Goal: Check status: Check status

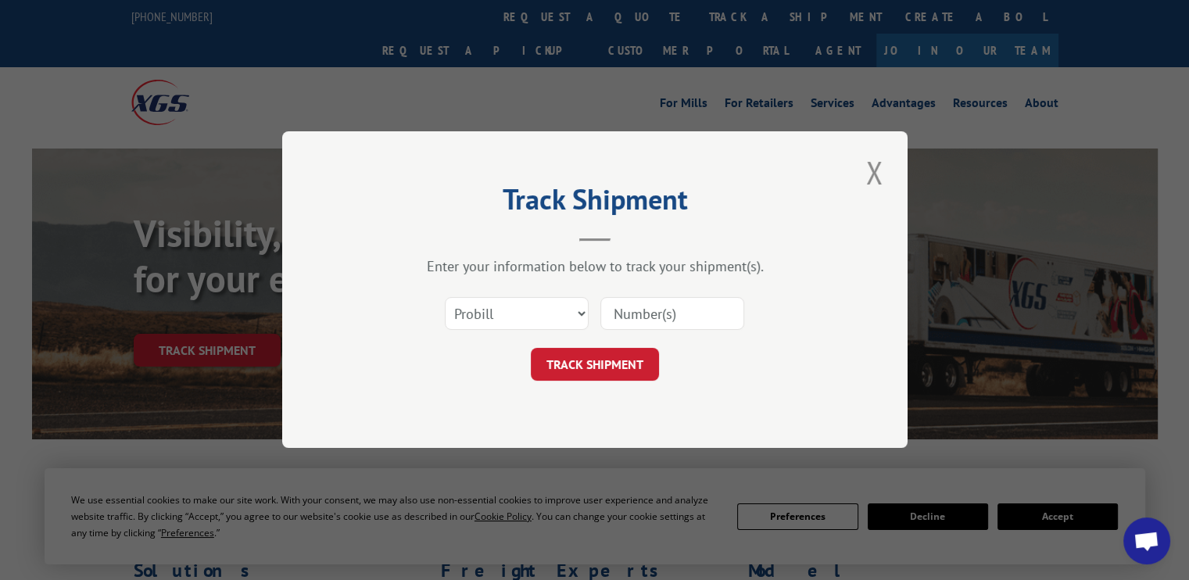
click at [584, 312] on select "Select category... Probill BOL PO" at bounding box center [517, 314] width 144 height 33
select select "bol"
click at [445, 298] on select "Select category... Probill BOL PO" at bounding box center [517, 314] width 144 height 33
click at [676, 317] on input at bounding box center [672, 314] width 144 height 33
type input "5937149"
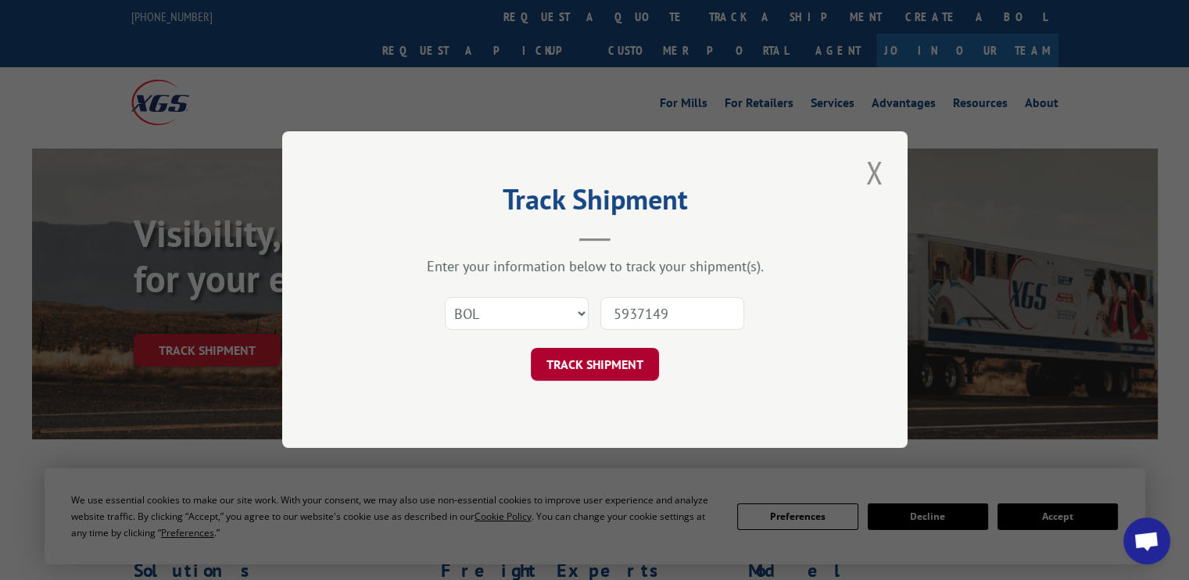
click at [600, 361] on button "TRACK SHIPMENT" at bounding box center [595, 365] width 128 height 33
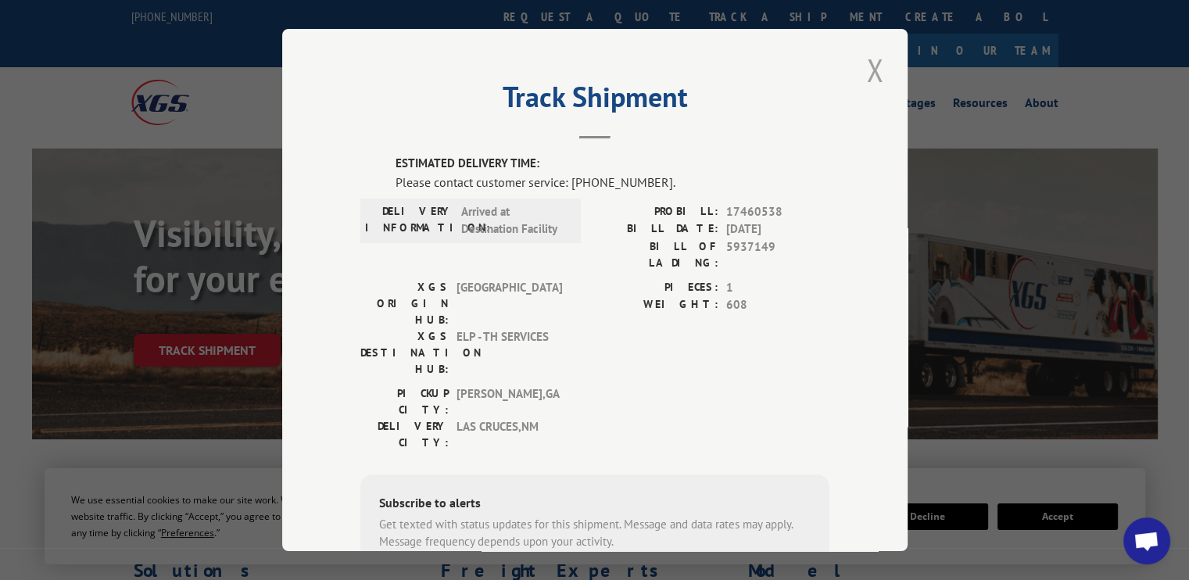
click at [866, 72] on button "Close modal" at bounding box center [875, 69] width 27 height 43
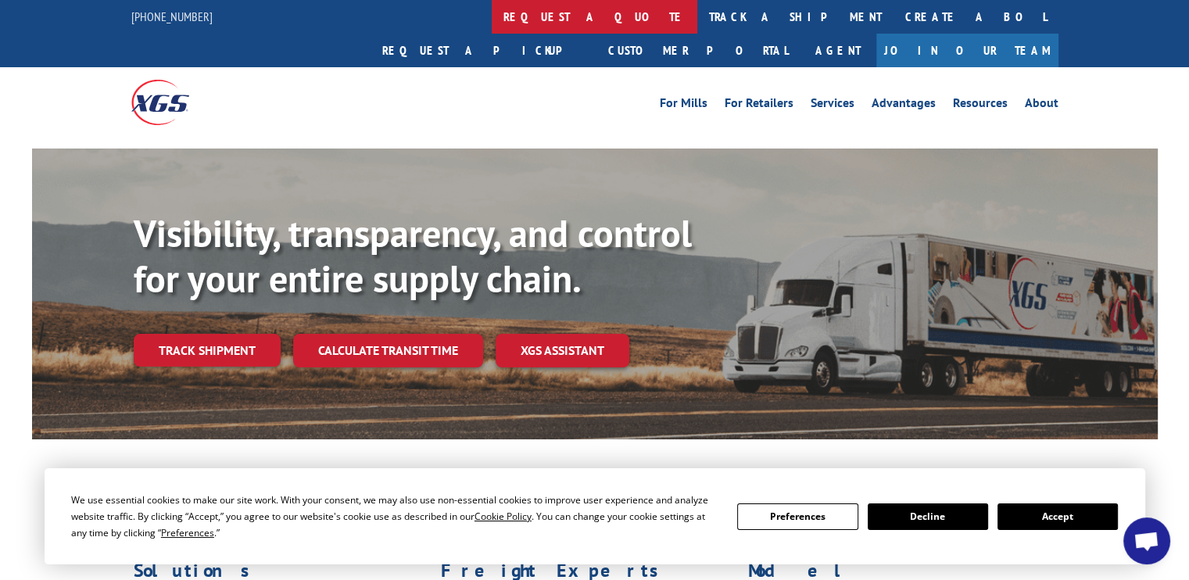
click at [492, 4] on link "request a quote" at bounding box center [595, 17] width 206 height 34
